Goal: Task Accomplishment & Management: Use online tool/utility

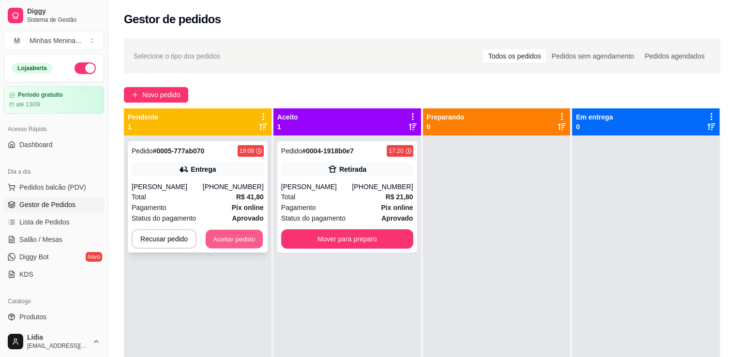
click at [234, 239] on button "Aceitar pedido" at bounding box center [234, 239] width 57 height 19
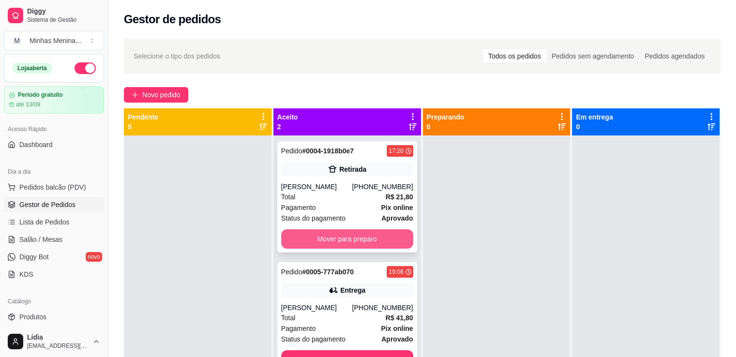
click at [387, 243] on button "Mover para preparo" at bounding box center [347, 238] width 132 height 19
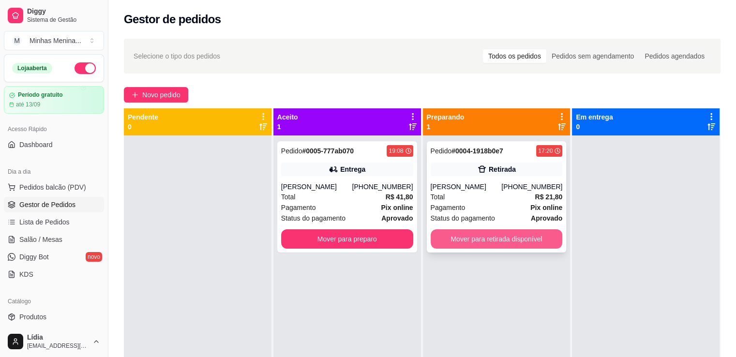
click at [524, 246] on button "Mover para retirada disponível" at bounding box center [497, 238] width 132 height 19
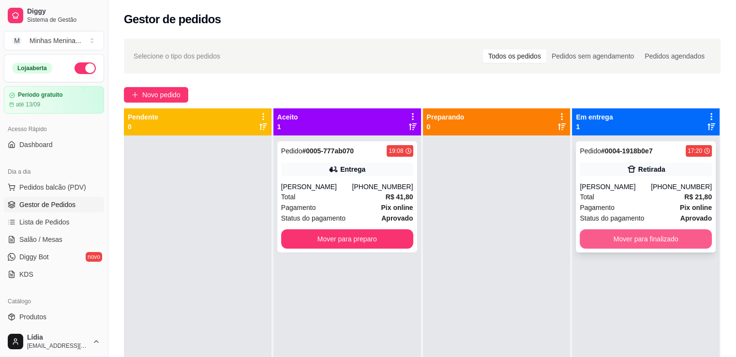
click at [616, 242] on button "Mover para finalizado" at bounding box center [646, 238] width 132 height 19
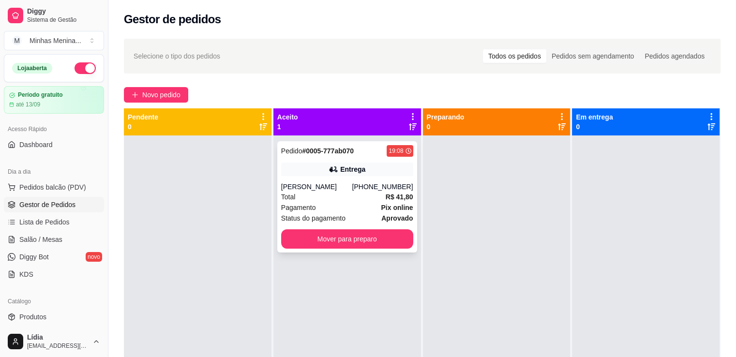
click at [340, 205] on div "Pagamento Pix online" at bounding box center [347, 207] width 132 height 11
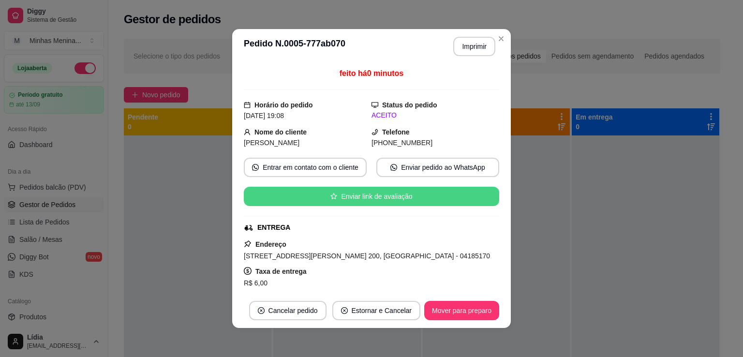
scroll to position [183, 0]
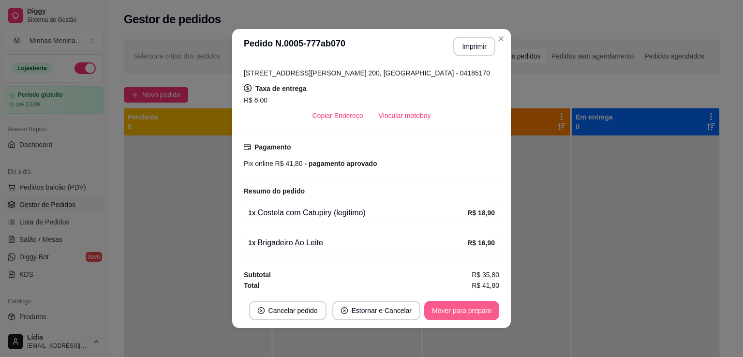
click at [448, 310] on button "Mover para preparo" at bounding box center [461, 310] width 75 height 19
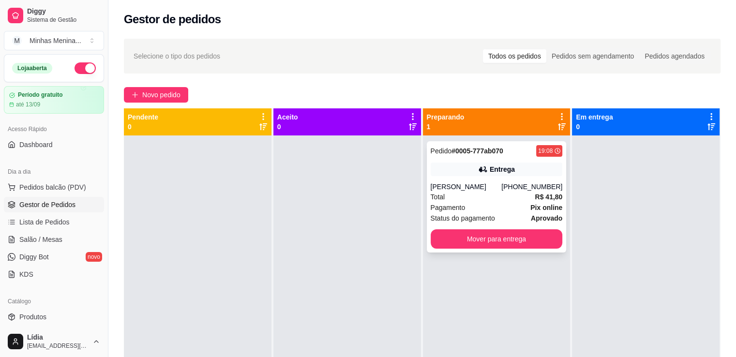
click at [465, 188] on div "[PERSON_NAME]" at bounding box center [466, 187] width 71 height 10
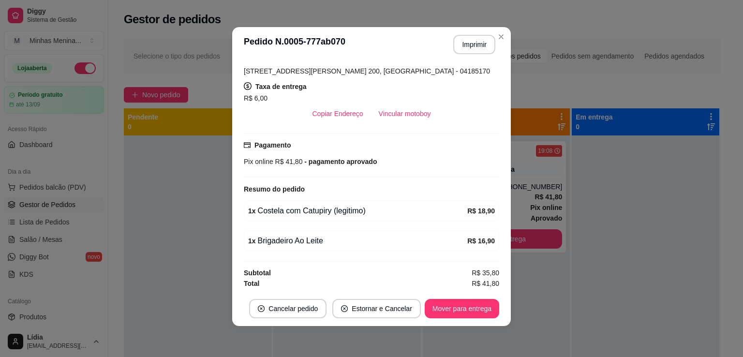
scroll to position [0, 0]
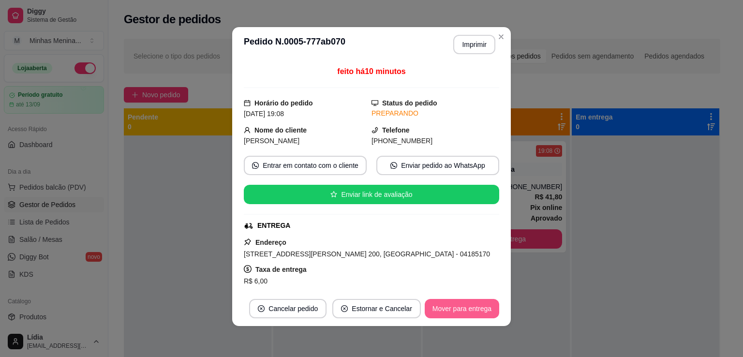
click at [472, 309] on button "Mover para entrega" at bounding box center [462, 308] width 75 height 19
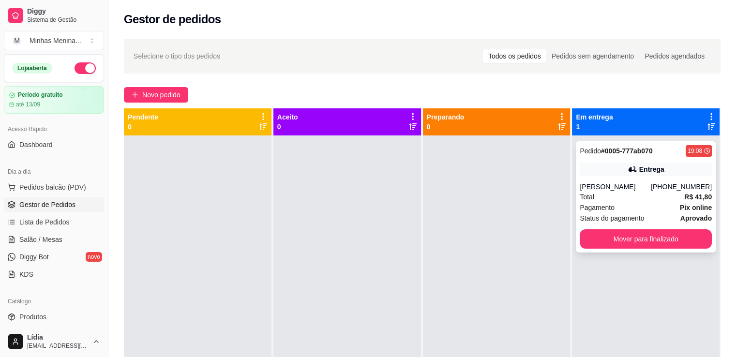
click at [629, 177] on div "Pedido # 0005-777ab070 19:08 Entrega Caroline (11) 95851-2901 Total R$ 41,80 Pa…" at bounding box center [646, 196] width 140 height 111
